Goal: Transaction & Acquisition: Purchase product/service

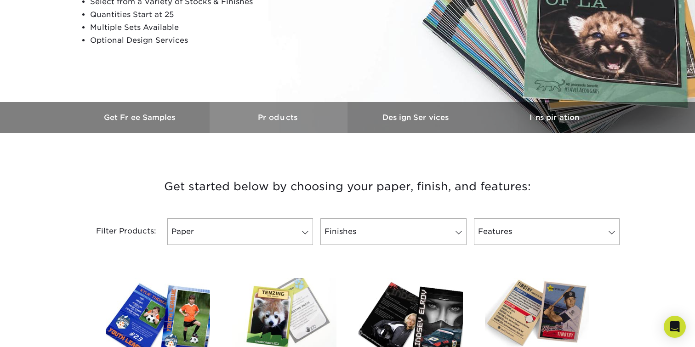
scroll to position [306, 0]
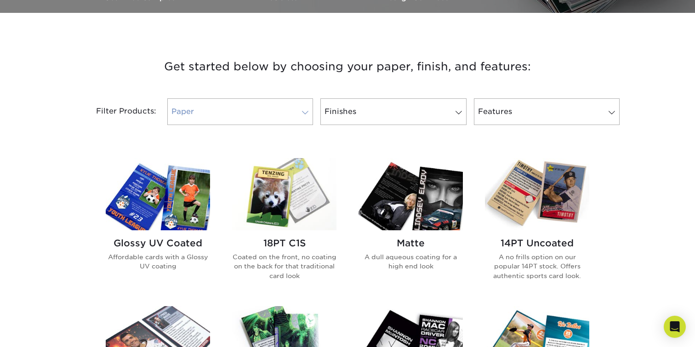
click at [245, 115] on link "Paper" at bounding box center [240, 111] width 146 height 27
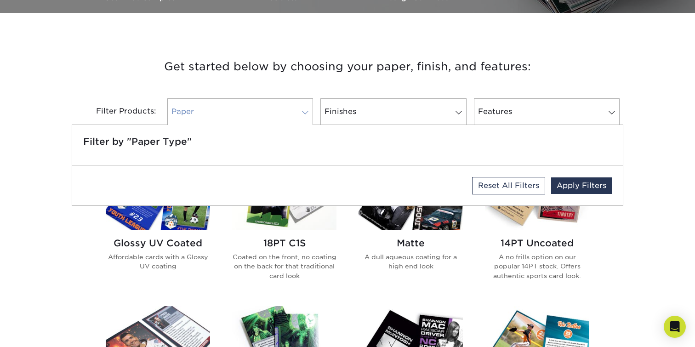
click at [245, 115] on link "Paper" at bounding box center [240, 111] width 146 height 27
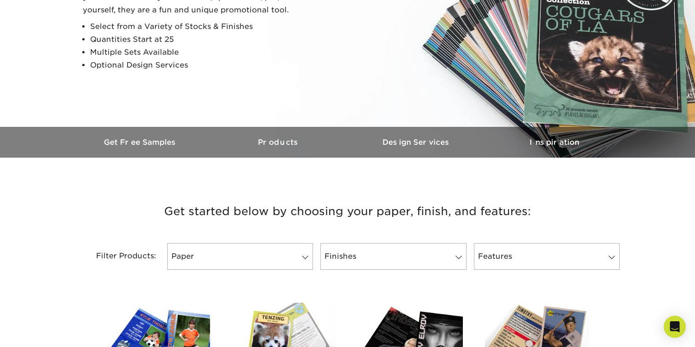
scroll to position [153, 0]
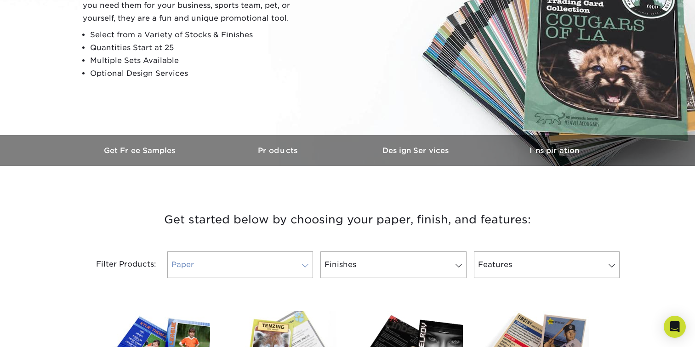
click at [255, 275] on link "Paper" at bounding box center [240, 264] width 146 height 27
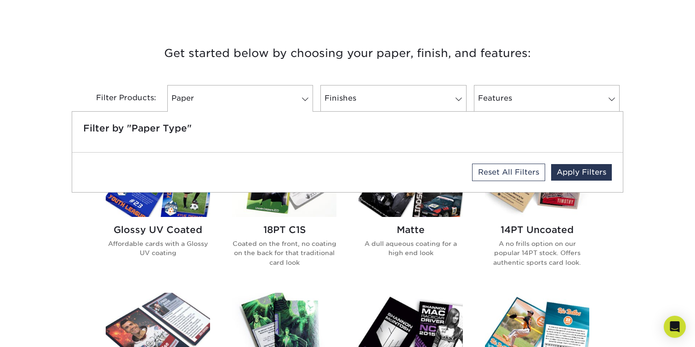
scroll to position [306, 0]
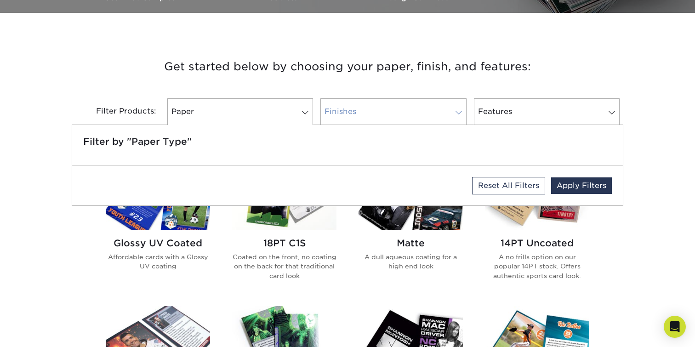
click at [362, 113] on link "Finishes" at bounding box center [393, 111] width 146 height 27
click at [519, 188] on link "Reset All Filters" at bounding box center [508, 185] width 73 height 17
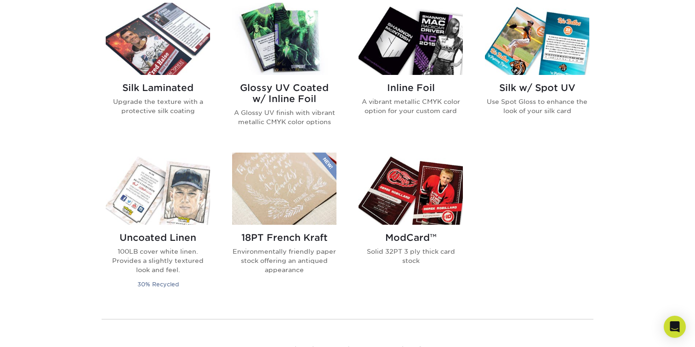
scroll to position [613, 0]
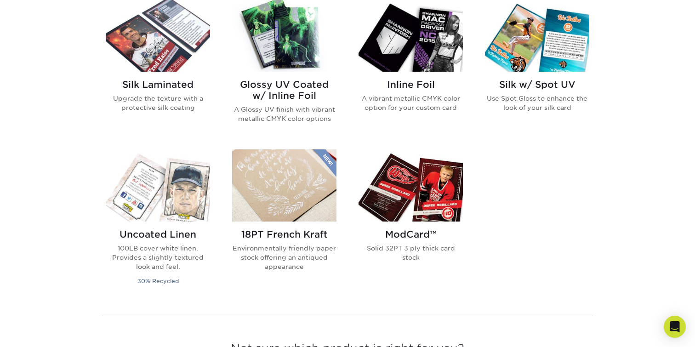
click at [437, 249] on p "Solid 32PT 3 ply thick card stock" at bounding box center [410, 252] width 104 height 19
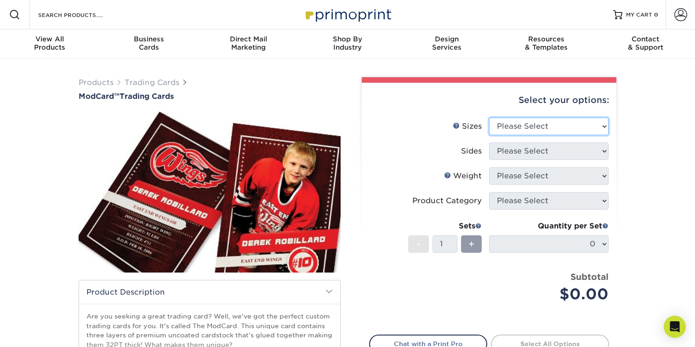
click at [537, 119] on select "Please Select 2.5" x 3.5"" at bounding box center [548, 126] width 119 height 17
select select "2.50x3.50"
click at [489, 118] on select "Please Select 2.5" x 3.5"" at bounding box center [548, 126] width 119 height 17
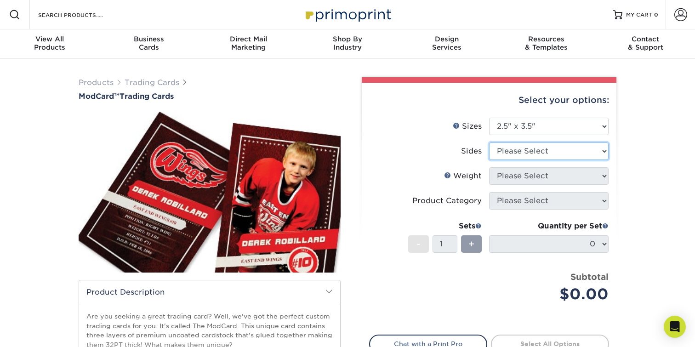
click at [543, 152] on select "Please Select Print Both Sides Print Front Only" at bounding box center [548, 150] width 119 height 17
select select "13abbda7-1d64-4f25-8bb2-c179b224825d"
click at [489, 142] on select "Please Select Print Both Sides Print Front Only" at bounding box center [548, 150] width 119 height 17
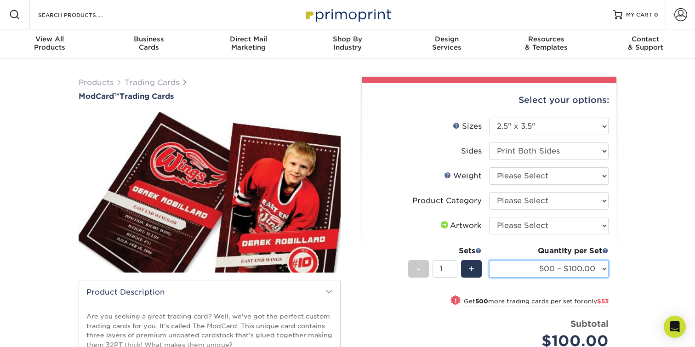
click at [528, 261] on select "500 – $100.00 1000 – $153.00" at bounding box center [548, 268] width 119 height 17
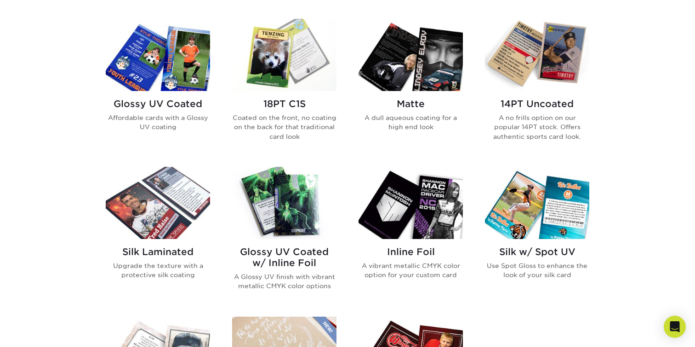
scroll to position [383, 0]
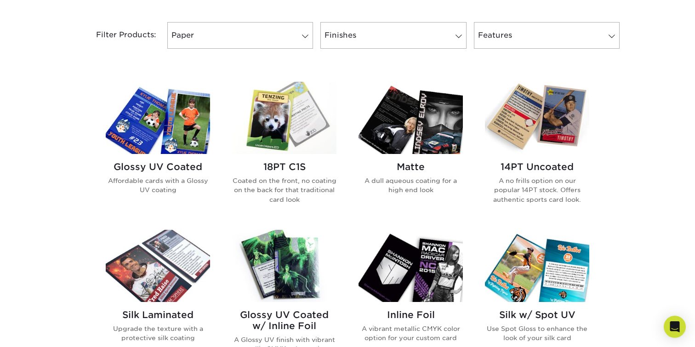
click at [406, 170] on h2 "Matte" at bounding box center [410, 166] width 104 height 11
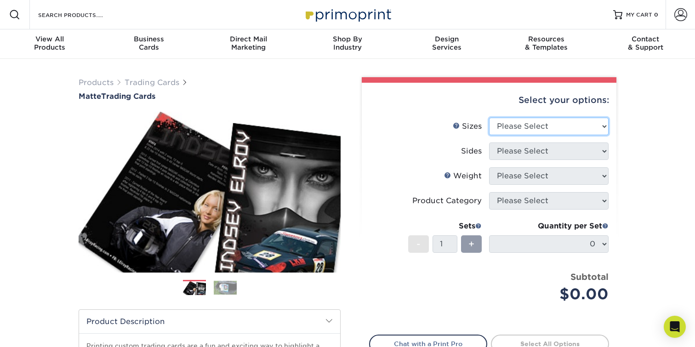
click at [548, 118] on select "Please Select 2.5" x 3.5"" at bounding box center [548, 126] width 119 height 17
select select "2.50x3.50"
click at [489, 118] on select "Please Select 2.5" x 3.5"" at bounding box center [548, 126] width 119 height 17
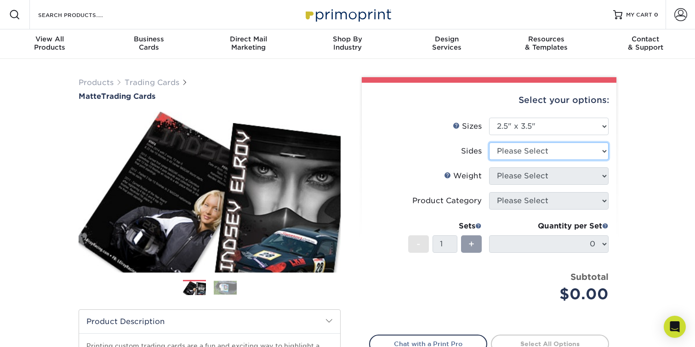
click at [535, 153] on select "Please Select Print Both Sides Print Front Only" at bounding box center [548, 150] width 119 height 17
select select "13abbda7-1d64-4f25-8bb2-c179b224825d"
click at [489, 142] on select "Please Select Print Both Sides Print Front Only" at bounding box center [548, 150] width 119 height 17
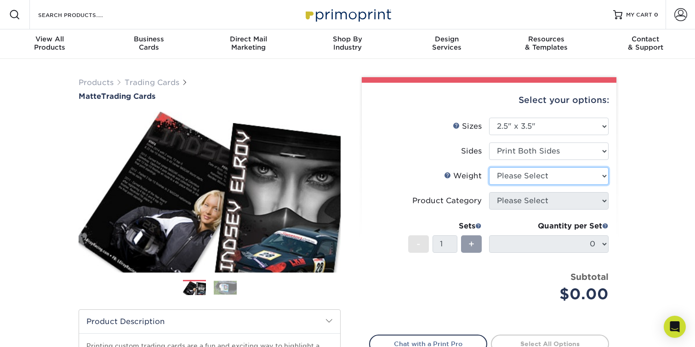
click at [537, 171] on select "Please Select 16PT 14PT" at bounding box center [548, 175] width 119 height 17
select select "16PT"
click at [489, 167] on select "Please Select 16PT 14PT" at bounding box center [548, 175] width 119 height 17
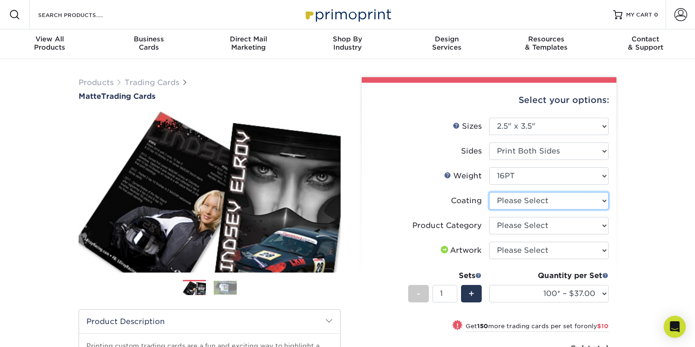
click at [548, 198] on select at bounding box center [548, 200] width 119 height 17
select select "121bb7b5-3b4d-429f-bd8d-bbf80e953313"
click at [489, 192] on select at bounding box center [548, 200] width 119 height 17
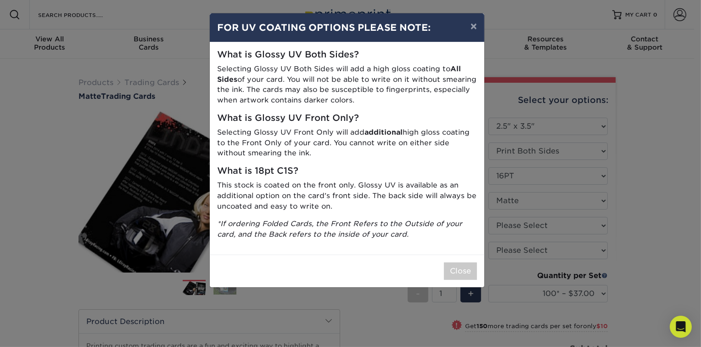
click at [461, 280] on div "Close" at bounding box center [347, 270] width 275 height 33
click at [462, 268] on button "Close" at bounding box center [460, 270] width 33 height 17
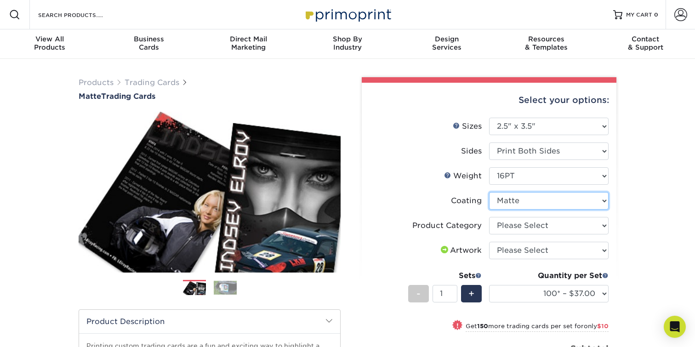
click at [536, 204] on select at bounding box center [548, 200] width 119 height 17
click at [528, 225] on select "Please Select Trading Cards" at bounding box center [548, 225] width 119 height 17
select select "c2f9bce9-36c2-409d-b101-c29d9d031e18"
click at [489, 217] on select "Please Select Trading Cards" at bounding box center [548, 225] width 119 height 17
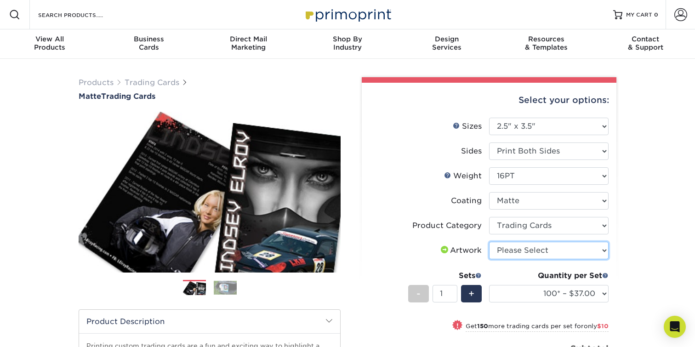
click at [531, 246] on select "Please Select I will upload files I need a design - $100" at bounding box center [548, 250] width 119 height 17
select select "upload"
click at [489, 242] on select "Please Select I will upload files I need a design - $100" at bounding box center [548, 250] width 119 height 17
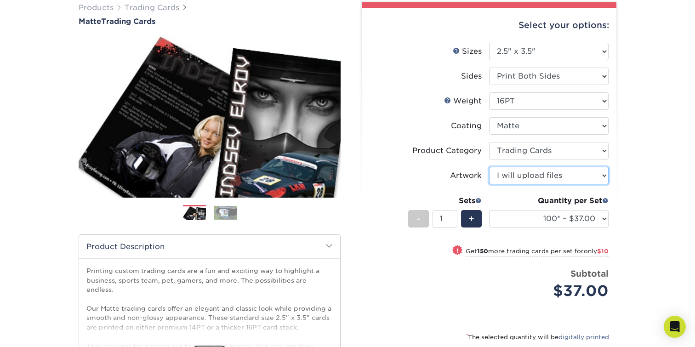
scroll to position [76, 0]
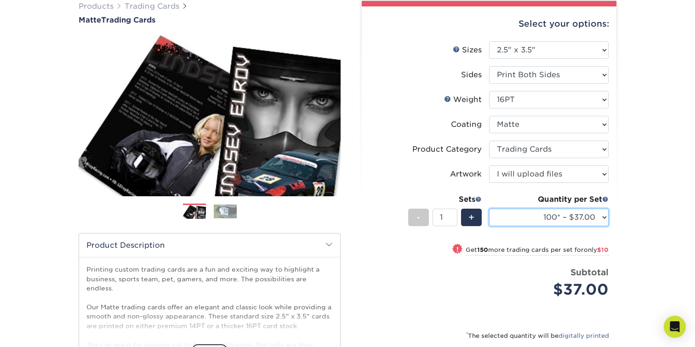
click at [531, 220] on select "100* – $37.00 250* – $47.00 500* – $58.00 1000 – $71.00 2500 – $141.00 5000 – $…" at bounding box center [548, 217] width 119 height 17
click at [489, 209] on select "100* – $37.00 250* – $47.00 500* – $58.00 1000 – $71.00 2500 – $141.00 5000 – $…" at bounding box center [548, 217] width 119 height 17
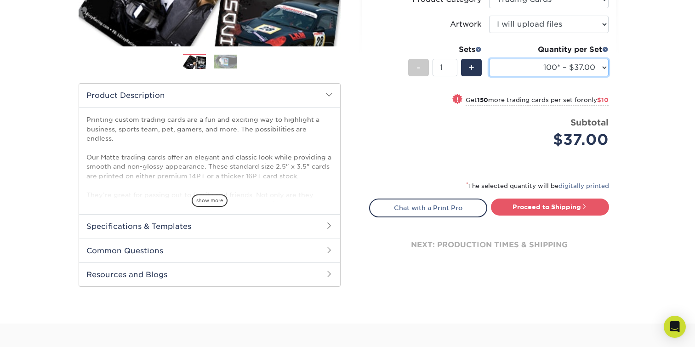
scroll to position [230, 0]
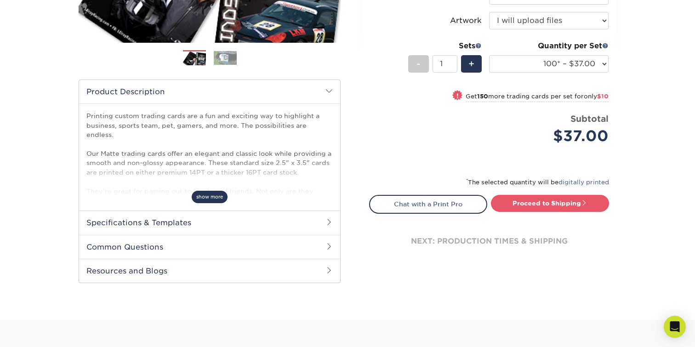
click at [222, 198] on span "show more" at bounding box center [210, 197] width 36 height 12
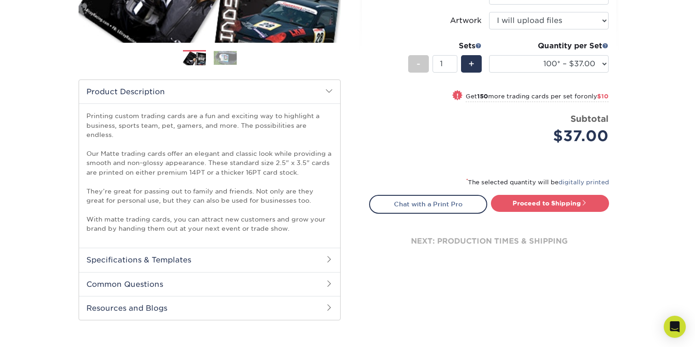
click at [166, 251] on h2 "Specifications & Templates" at bounding box center [209, 260] width 261 height 24
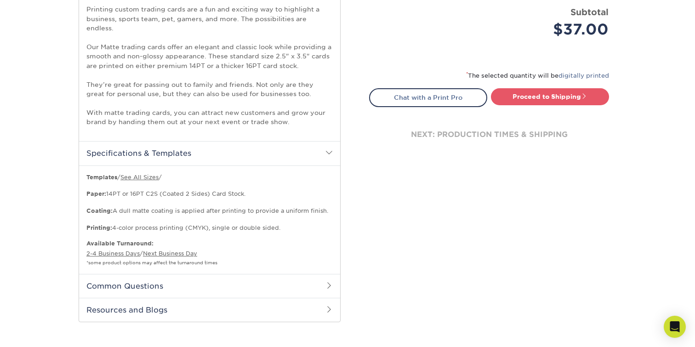
scroll to position [383, 0]
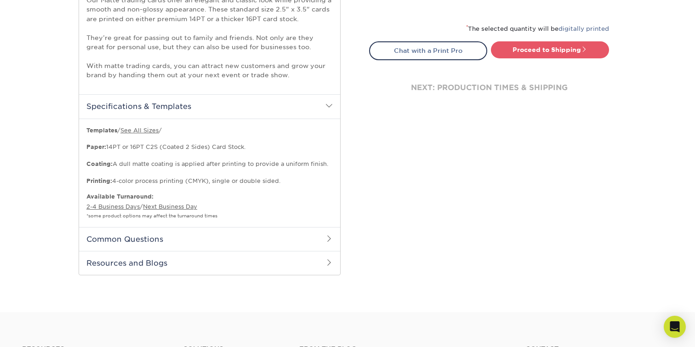
click at [220, 227] on h2 "Common Questions" at bounding box center [209, 239] width 261 height 24
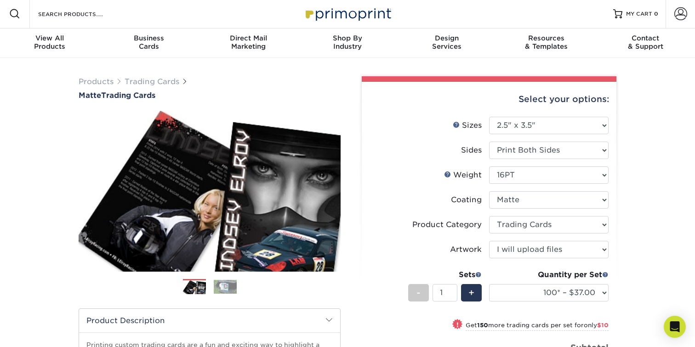
scroll to position [0, 0]
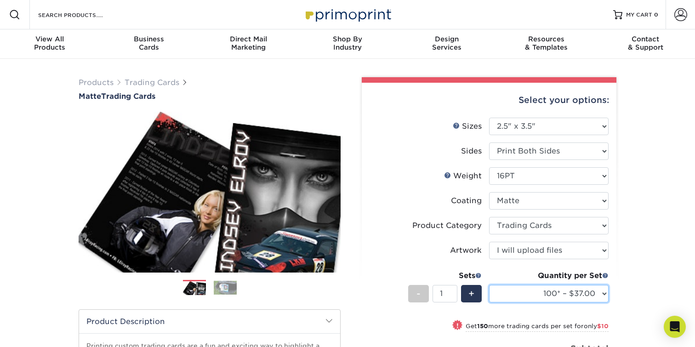
click at [594, 296] on select "100* – $37.00 250* – $47.00 500* – $58.00 1000 – $71.00 2500 – $141.00 5000 – $…" at bounding box center [548, 293] width 119 height 17
click at [583, 298] on select "100* – $37.00 250* – $47.00 500* – $58.00 1000 – $71.00 2500 – $141.00 5000 – $…" at bounding box center [548, 293] width 119 height 17
click at [584, 292] on select "100* – $37.00 250* – $47.00 500* – $58.00 1000 – $71.00 2500 – $141.00 5000 – $…" at bounding box center [548, 293] width 119 height 17
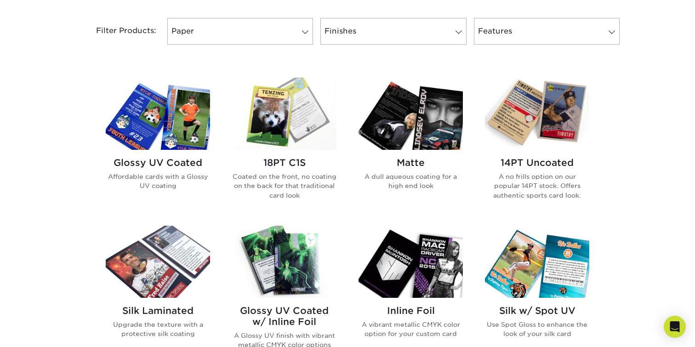
scroll to position [383, 0]
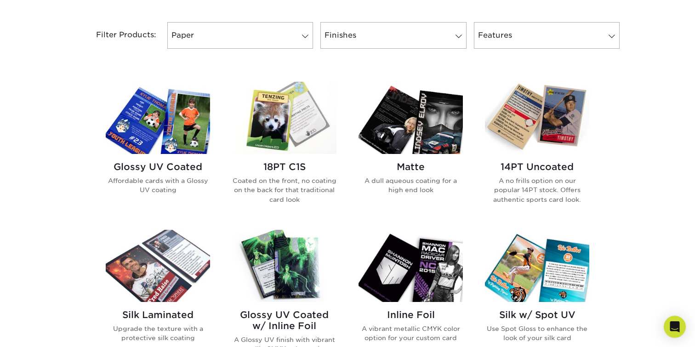
click at [410, 169] on h2 "Matte" at bounding box center [410, 166] width 104 height 11
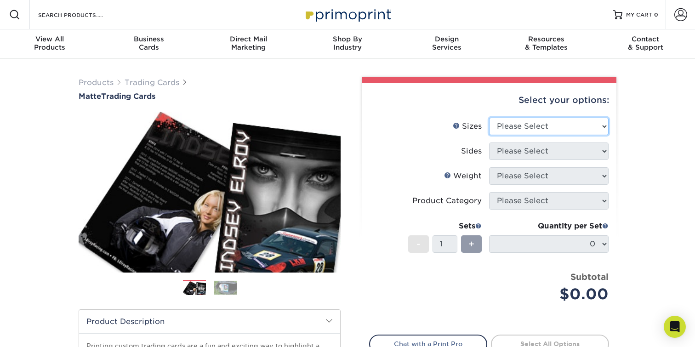
click at [554, 127] on select "Please Select 2.5" x 3.5"" at bounding box center [548, 126] width 119 height 17
select select "2.50x3.50"
click at [489, 118] on select "Please Select 2.5" x 3.5"" at bounding box center [548, 126] width 119 height 17
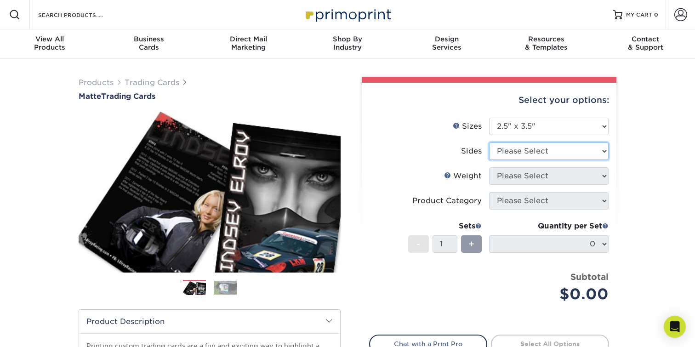
click at [532, 147] on select "Please Select Print Both Sides Print Front Only" at bounding box center [548, 150] width 119 height 17
select select "13abbda7-1d64-4f25-8bb2-c179b224825d"
click at [489, 142] on select "Please Select Print Both Sides Print Front Only" at bounding box center [548, 150] width 119 height 17
click at [533, 153] on select "Please Select Print Both Sides Print Front Only" at bounding box center [548, 150] width 119 height 17
click at [489, 142] on select "Please Select Print Both Sides Print Front Only" at bounding box center [548, 150] width 119 height 17
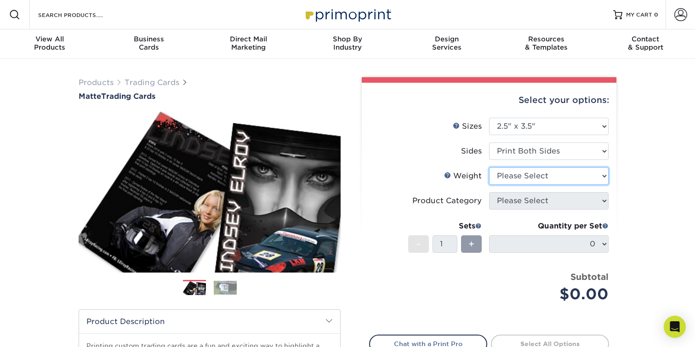
click at [527, 184] on select "Please Select 16PT 14PT" at bounding box center [548, 175] width 119 height 17
select select "16PT"
click at [489, 167] on select "Please Select 16PT 14PT" at bounding box center [548, 175] width 119 height 17
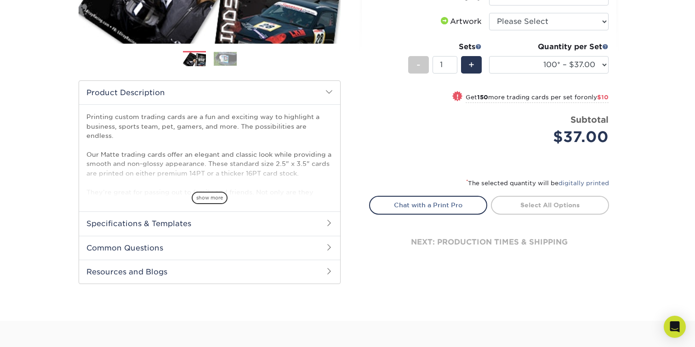
scroll to position [230, 0]
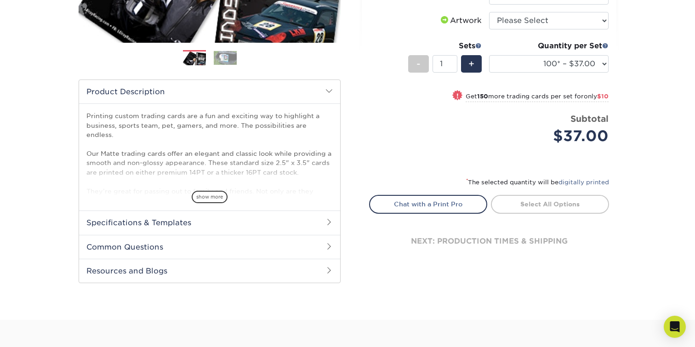
click at [192, 226] on h2 "Specifications & Templates" at bounding box center [209, 222] width 261 height 24
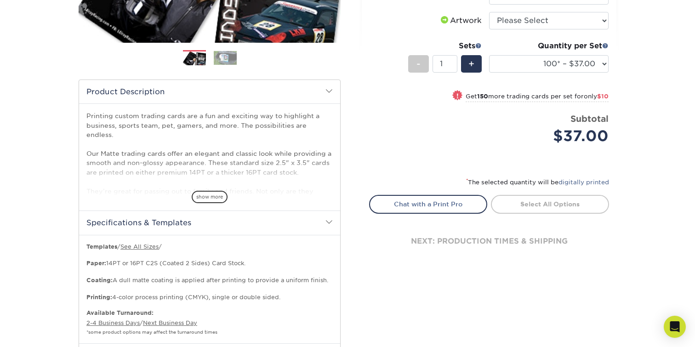
click at [192, 226] on h2 "Specifications & Templates" at bounding box center [209, 222] width 261 height 24
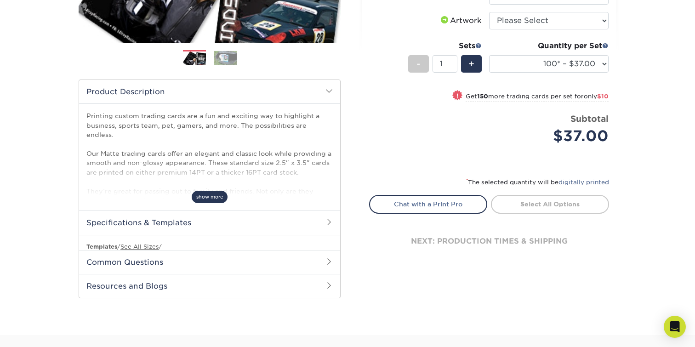
click at [217, 192] on span "show more" at bounding box center [210, 197] width 36 height 12
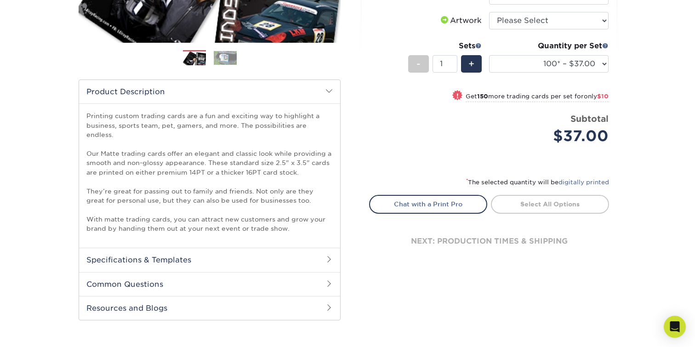
scroll to position [76, 0]
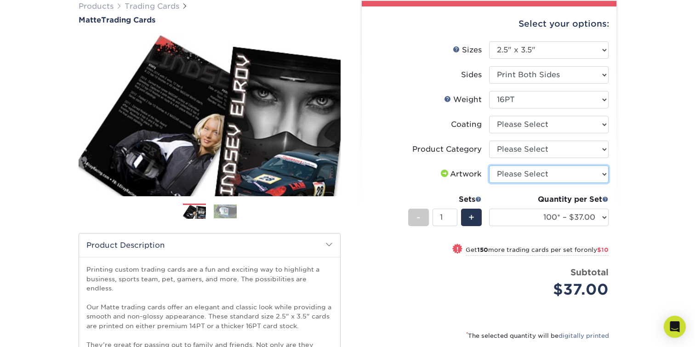
click at [540, 170] on select "Please Select I will upload files I need a design - $100" at bounding box center [548, 173] width 119 height 17
select select "upload"
click at [489, 165] on select "Please Select I will upload files I need a design - $100" at bounding box center [548, 173] width 119 height 17
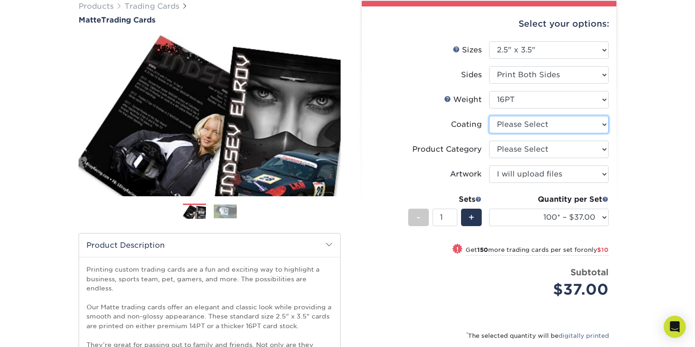
click at [537, 130] on select at bounding box center [548, 124] width 119 height 17
select select "121bb7b5-3b4d-429f-bd8d-bbf80e953313"
click at [489, 116] on select at bounding box center [548, 124] width 119 height 17
select select "-1"
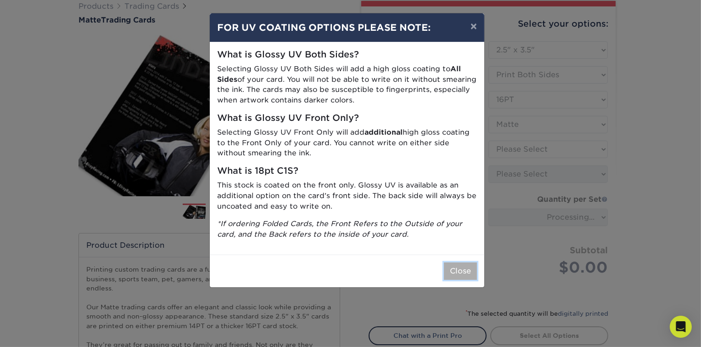
click at [462, 271] on button "Close" at bounding box center [460, 270] width 33 height 17
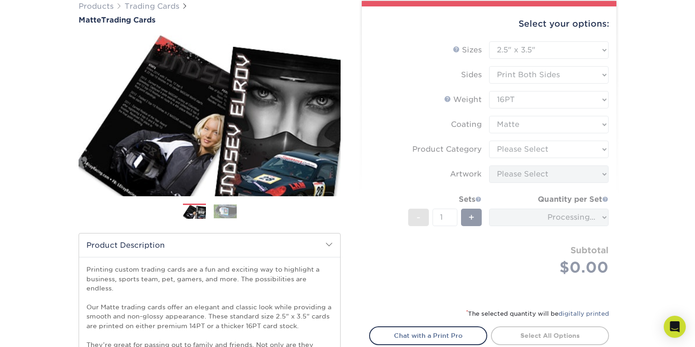
click at [528, 150] on form "Sizes Help Sizes Please Select 2.5" x 3.5" Sides Please Select 16PT - 1" at bounding box center [489, 169] width 240 height 256
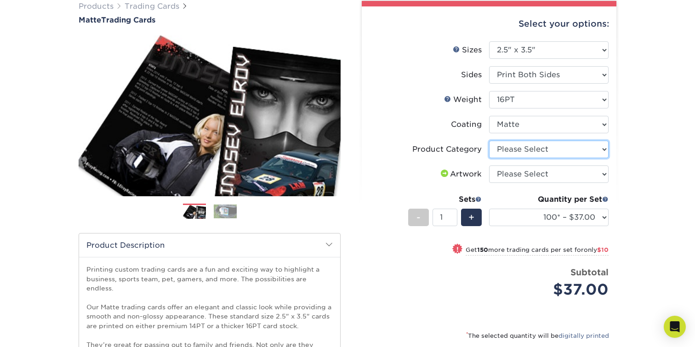
click at [528, 150] on select "Please Select Trading Cards" at bounding box center [548, 149] width 119 height 17
select select "c2f9bce9-36c2-409d-b101-c29d9d031e18"
click at [489, 141] on select "Please Select Trading Cards" at bounding box center [548, 149] width 119 height 17
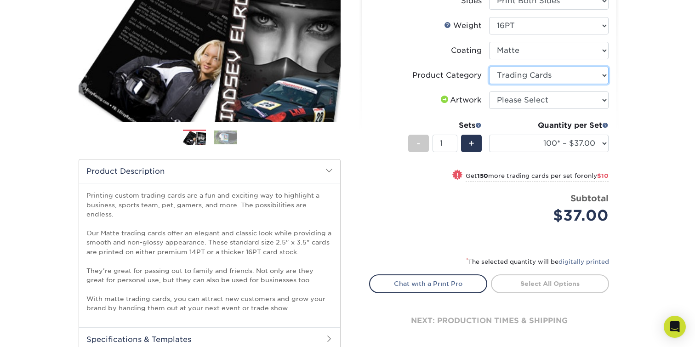
scroll to position [153, 0]
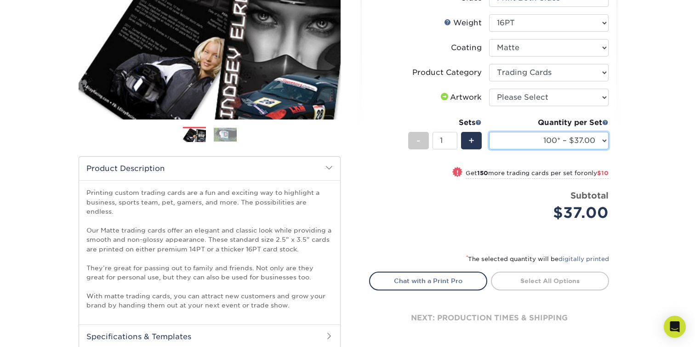
click at [531, 136] on select "100* – $37.00 250* – $47.00 500* – $58.00 1000 – $71.00 2500 – $141.00 5000 – $…" at bounding box center [548, 140] width 119 height 17
click at [489, 132] on select "100* – $37.00 250* – $47.00 500* – $58.00 1000 – $71.00 2500 – $141.00 5000 – $…" at bounding box center [548, 140] width 119 height 17
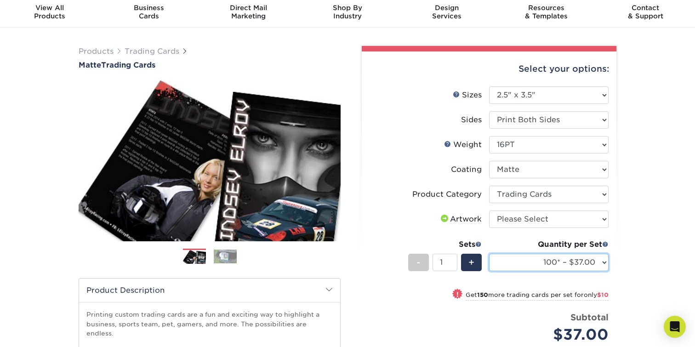
scroll to position [0, 0]
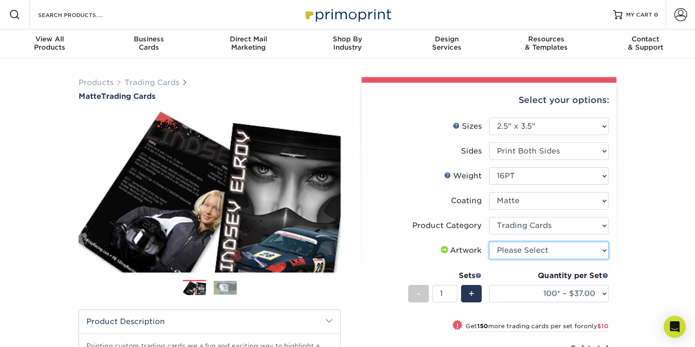
click at [533, 249] on select "Please Select I will upload files I need a design - $100" at bounding box center [548, 250] width 119 height 17
select select "upload"
click at [489, 242] on select "Please Select I will upload files I need a design - $100" at bounding box center [548, 250] width 119 height 17
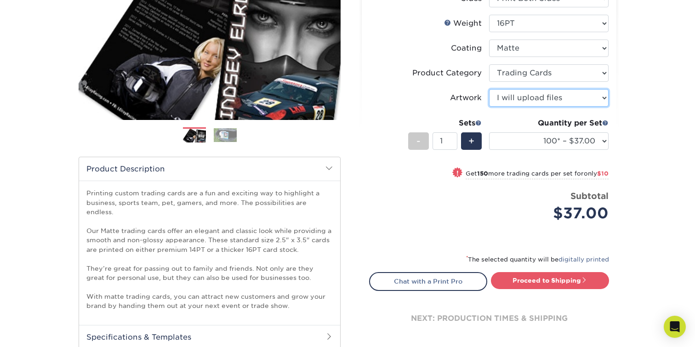
scroll to position [153, 0]
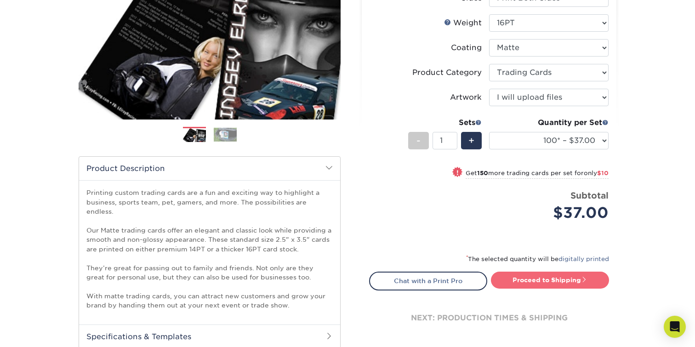
click at [529, 276] on link "Proceed to Shipping" at bounding box center [550, 279] width 118 height 17
type input "Set 1"
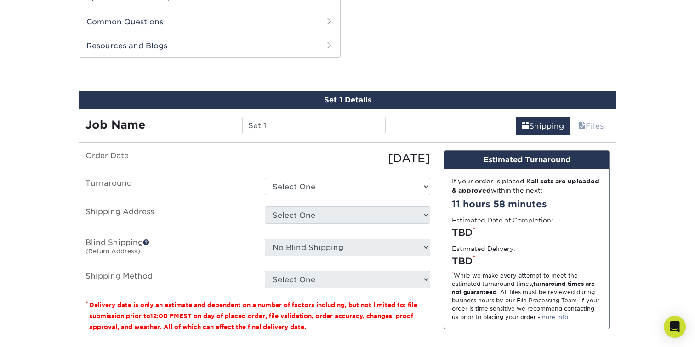
scroll to position [494, 0]
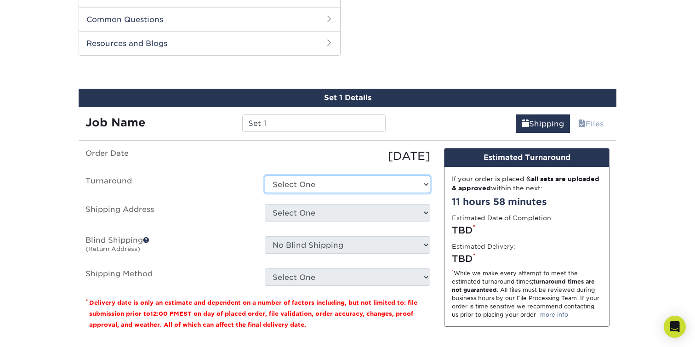
click at [313, 175] on select "Select One 2-4 Business Days 2 Day Next Business Day" at bounding box center [347, 183] width 165 height 17
click at [356, 175] on select "Select One 2-4 Business Days 2 Day Next Business Day" at bounding box center [347, 183] width 165 height 17
click at [347, 175] on select "Select One 2-4 Business Days 2 Day Next Business Day" at bounding box center [347, 183] width 165 height 17
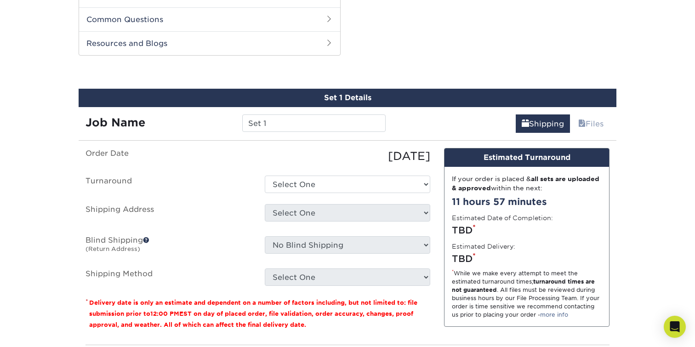
click at [213, 204] on label "Shipping Address" at bounding box center [168, 214] width 179 height 21
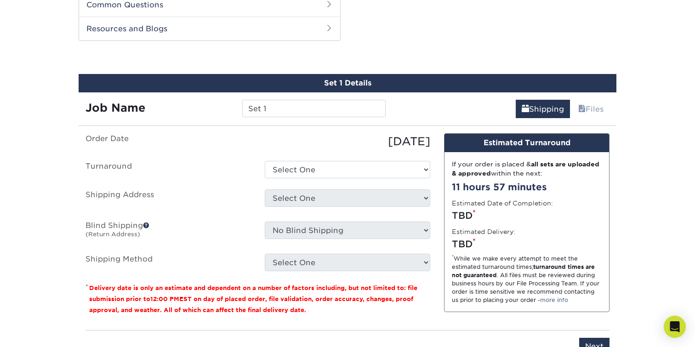
scroll to position [536, 0]
